Goal: Information Seeking & Learning: Learn about a topic

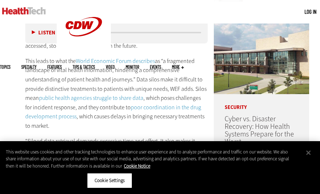
scroll to position [348, 0]
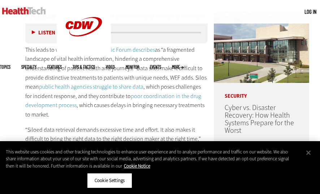
click at [308, 160] on button "Close" at bounding box center [308, 152] width 16 height 16
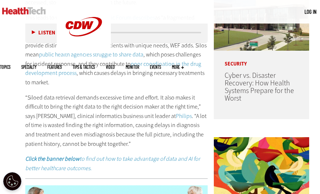
scroll to position [382, 0]
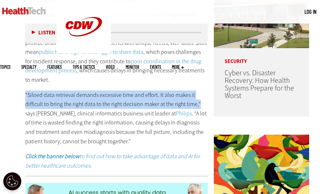
drag, startPoint x: 25, startPoint y: 91, endPoint x: 199, endPoint y: 105, distance: 174.6
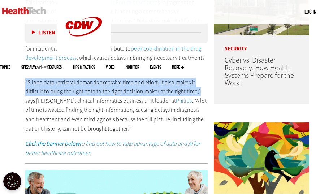
scroll to position [403, 0]
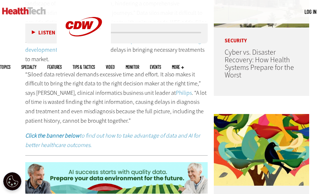
click at [123, 114] on p "“Siloed data retrieval demands excessive time and effort. It also makes it diff…" at bounding box center [116, 98] width 182 height 56
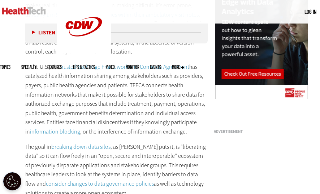
scroll to position [700, 0]
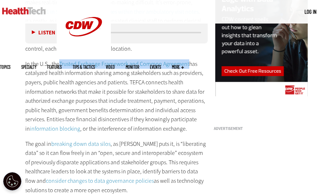
drag, startPoint x: 58, startPoint y: 65, endPoint x: 188, endPoint y: 62, distance: 130.0
click at [188, 62] on p "In the U.S., the Trusted Exchange Framework and Common Agreement has catalyzed …" at bounding box center [116, 96] width 182 height 74
copy p "Trusted Exchange Framework and Common Agreement"
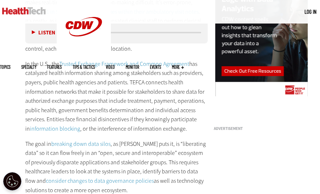
click at [158, 106] on p "In the U.S., the Trusted Exchange Framework and Common Agreement has catalyzed …" at bounding box center [116, 96] width 182 height 74
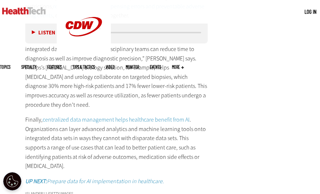
scroll to position [1348, 0]
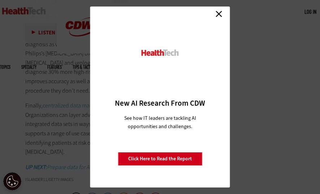
click at [222, 15] on link "Close" at bounding box center [218, 13] width 11 height 11
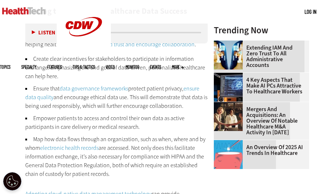
scroll to position [920, 0]
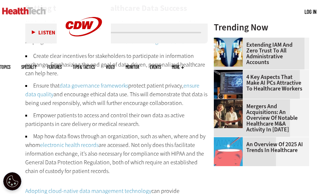
click at [114, 89] on link "data governance frameworks" at bounding box center [94, 86] width 69 height 8
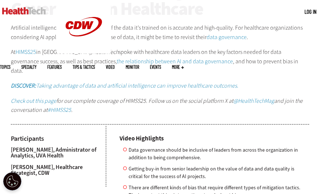
scroll to position [366, 0]
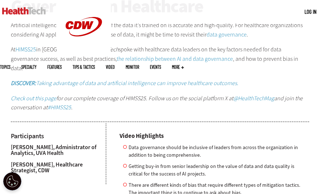
click at [320, 93] on html "Skip to main content Become an Insider Sign up [DATE] to receive premium conten…" at bounding box center [160, 136] width 320 height 1005
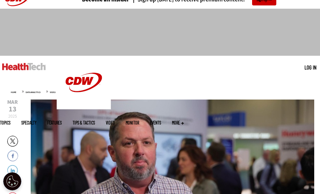
scroll to position [12, 0]
